Goal: Check status: Check status

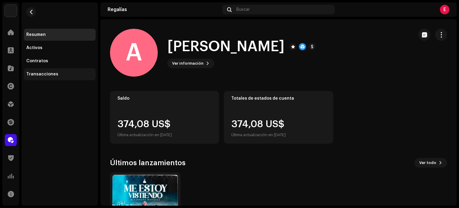
click at [44, 74] on div "Transacciones" at bounding box center [42, 74] width 32 height 5
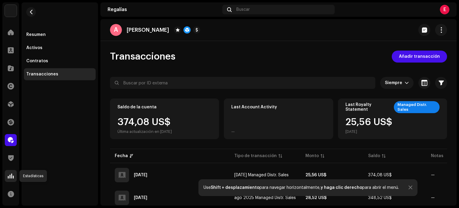
click at [14, 170] on div at bounding box center [11, 176] width 12 height 12
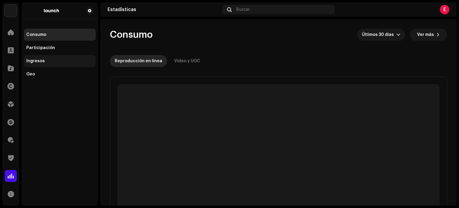
click at [36, 63] on div "Ingresos" at bounding box center [35, 61] width 19 height 5
